Goal: Task Accomplishment & Management: Manage account settings

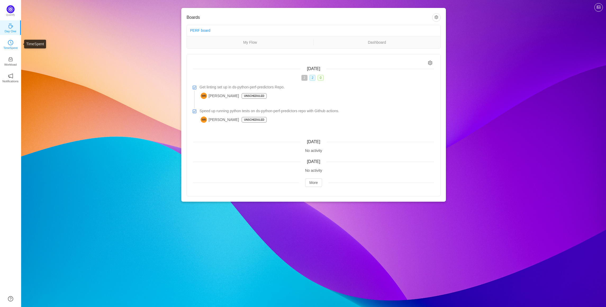
click at [16, 47] on p "TimeSpent" at bounding box center [10, 48] width 14 height 5
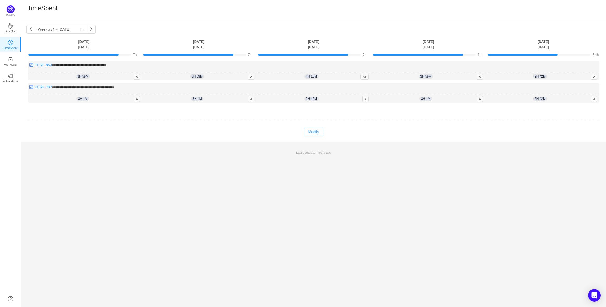
click at [309, 134] on button "Modify" at bounding box center [313, 132] width 19 height 8
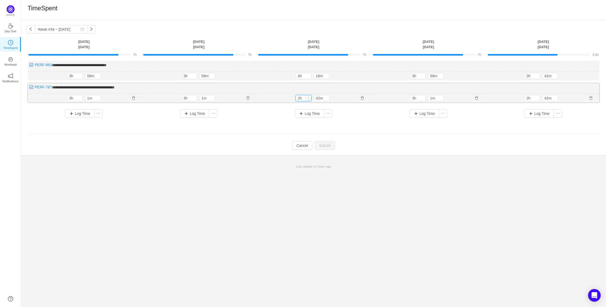
drag, startPoint x: 300, startPoint y: 98, endPoint x: 296, endPoint y: 98, distance: 3.5
click at [296, 98] on input "2h" at bounding box center [303, 98] width 15 height 6
type input "3h"
drag, startPoint x: 300, startPoint y: 75, endPoint x: 297, endPoint y: 76, distance: 3.2
click at [297, 76] on input "4h" at bounding box center [303, 76] width 15 height 6
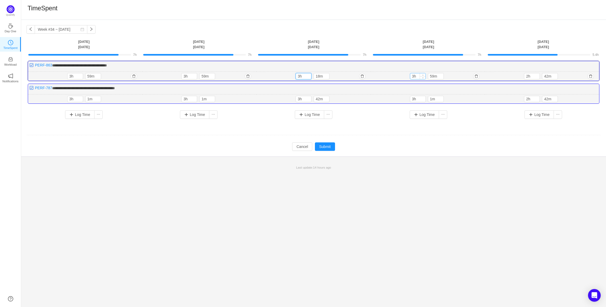
type input "3h"
drag, startPoint x: 414, startPoint y: 77, endPoint x: 409, endPoint y: 77, distance: 4.8
click at [409, 77] on div "3h 59m 3h 59m" at bounding box center [428, 76] width 114 height 9
type input "7h"
drag, startPoint x: 431, startPoint y: 74, endPoint x: 434, endPoint y: 74, distance: 3.4
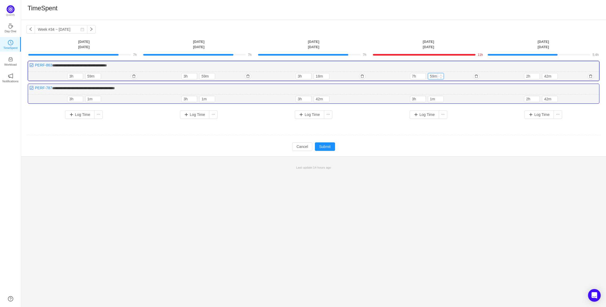
click at [434, 74] on input "59m" at bounding box center [435, 76] width 15 height 6
type input "0m"
click at [432, 98] on input "1m" at bounding box center [435, 99] width 15 height 6
type input "0m"
click at [413, 100] on input "3h" at bounding box center [417, 99] width 15 height 6
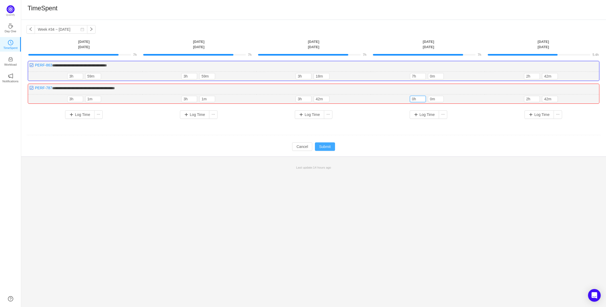
type input "0h"
click at [323, 148] on button "Submit" at bounding box center [325, 146] width 20 height 8
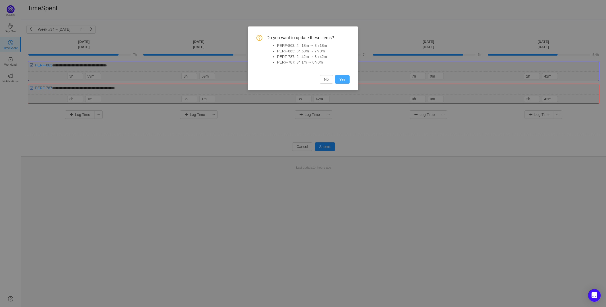
click at [342, 82] on button "Yes" at bounding box center [342, 79] width 15 height 8
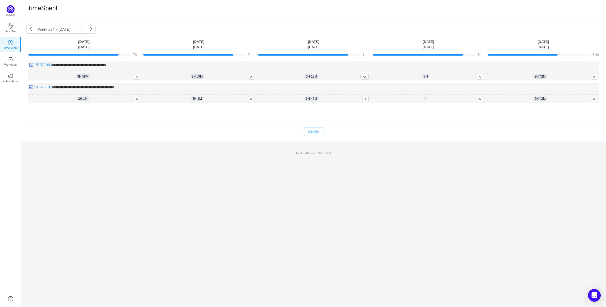
click at [317, 133] on button "Modify" at bounding box center [313, 132] width 19 height 8
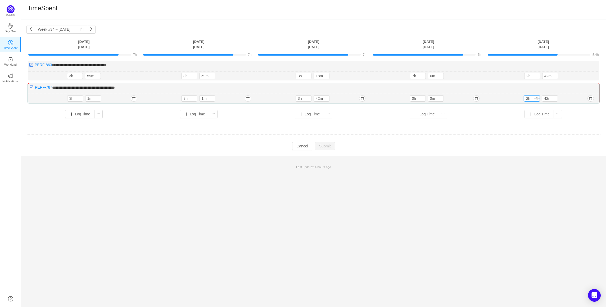
click at [528, 98] on input "2h" at bounding box center [531, 99] width 15 height 6
type input "1h"
drag, startPoint x: 525, startPoint y: 77, endPoint x: 529, endPoint y: 76, distance: 3.7
click at [529, 76] on input "2h" at bounding box center [532, 76] width 15 height 6
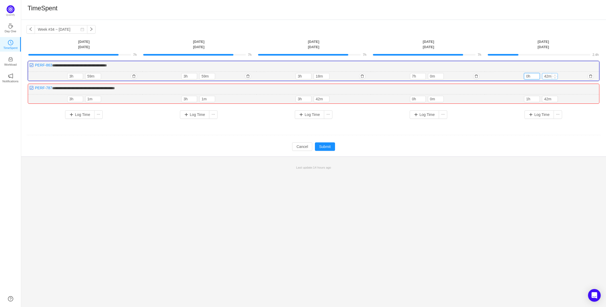
type input "0h"
drag, startPoint x: 545, startPoint y: 77, endPoint x: 549, endPoint y: 77, distance: 3.7
click at [549, 77] on input "42m" at bounding box center [549, 76] width 15 height 6
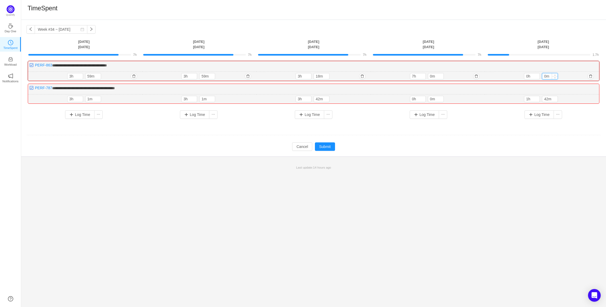
click at [545, 76] on input "0m" at bounding box center [549, 76] width 15 height 6
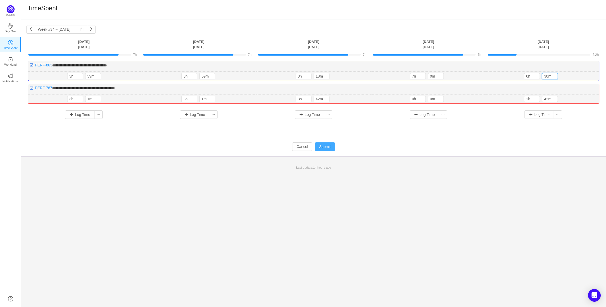
type input "30m"
click at [326, 146] on button "Submit" at bounding box center [325, 146] width 20 height 8
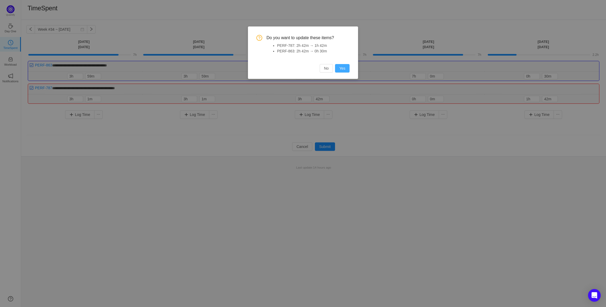
click at [343, 66] on button "Yes" at bounding box center [342, 68] width 15 height 8
